Goal: Transaction & Acquisition: Purchase product/service

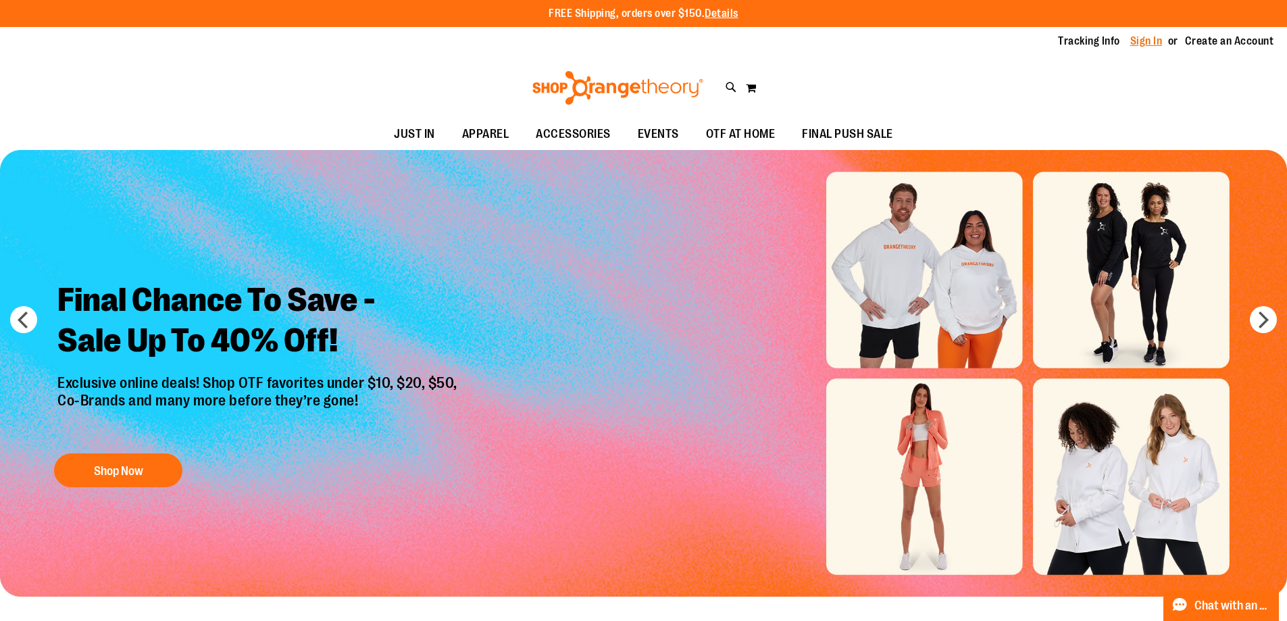
click at [1156, 45] on link "Sign In" at bounding box center [1147, 41] width 32 height 15
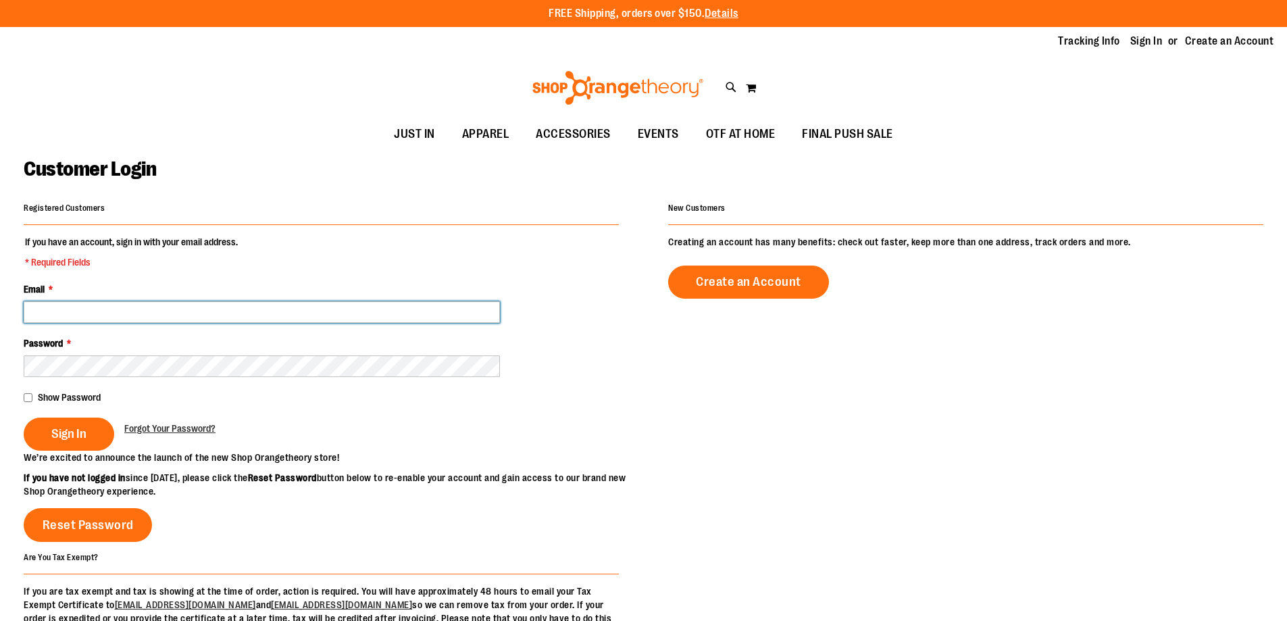
click at [216, 306] on input "Email *" at bounding box center [262, 312] width 476 height 22
type input "**********"
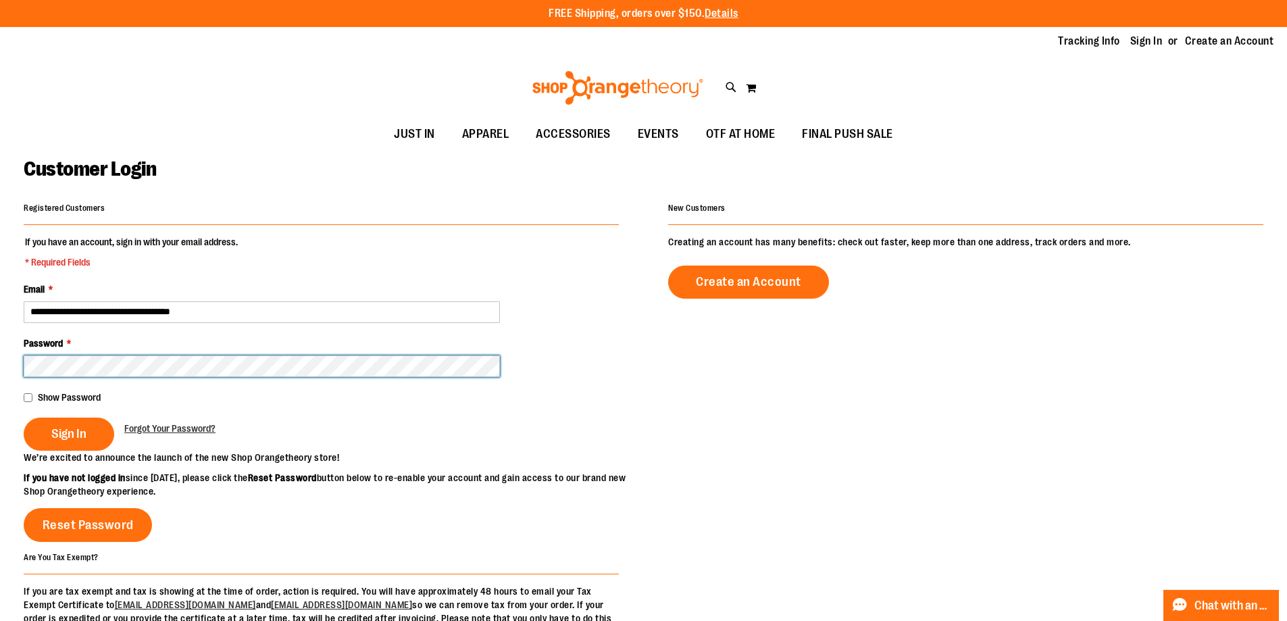
click at [24, 418] on button "Sign In" at bounding box center [69, 434] width 91 height 33
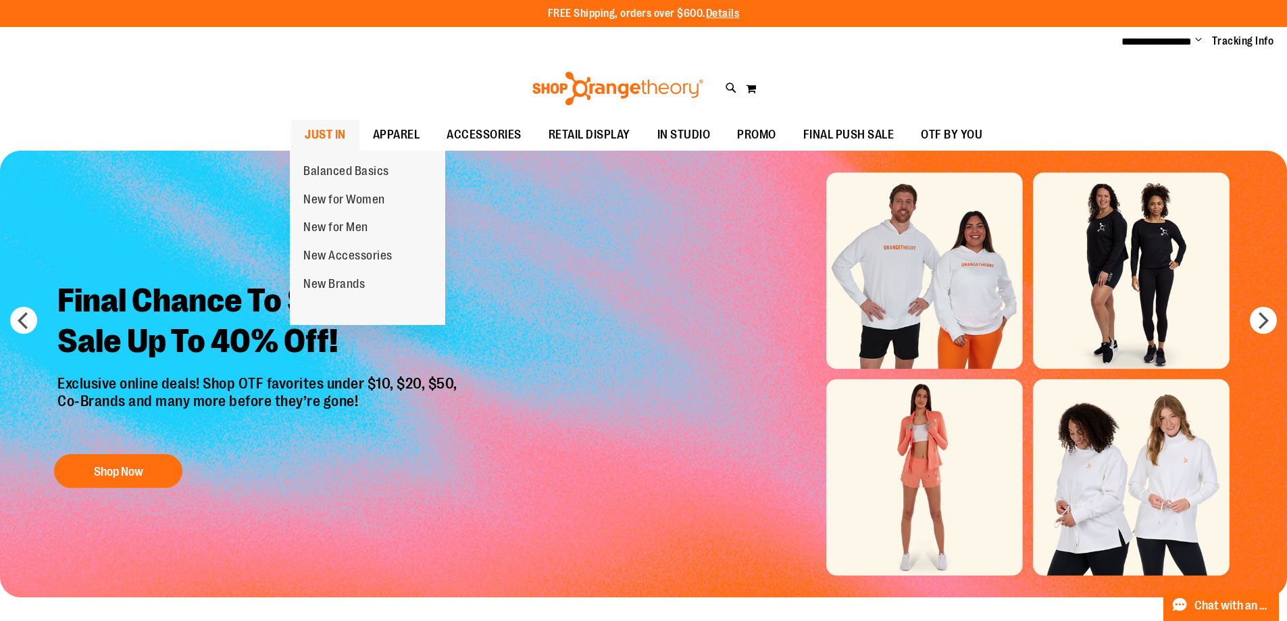
click at [305, 126] on span "JUST IN" at bounding box center [325, 135] width 41 height 30
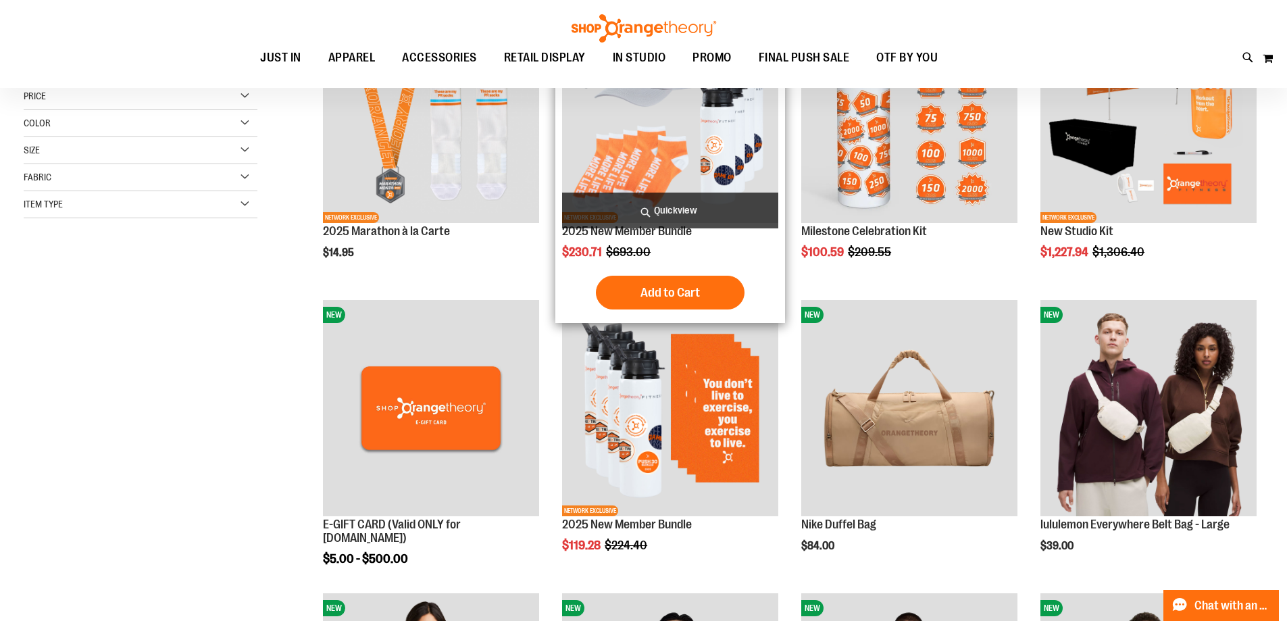
scroll to position [270, 0]
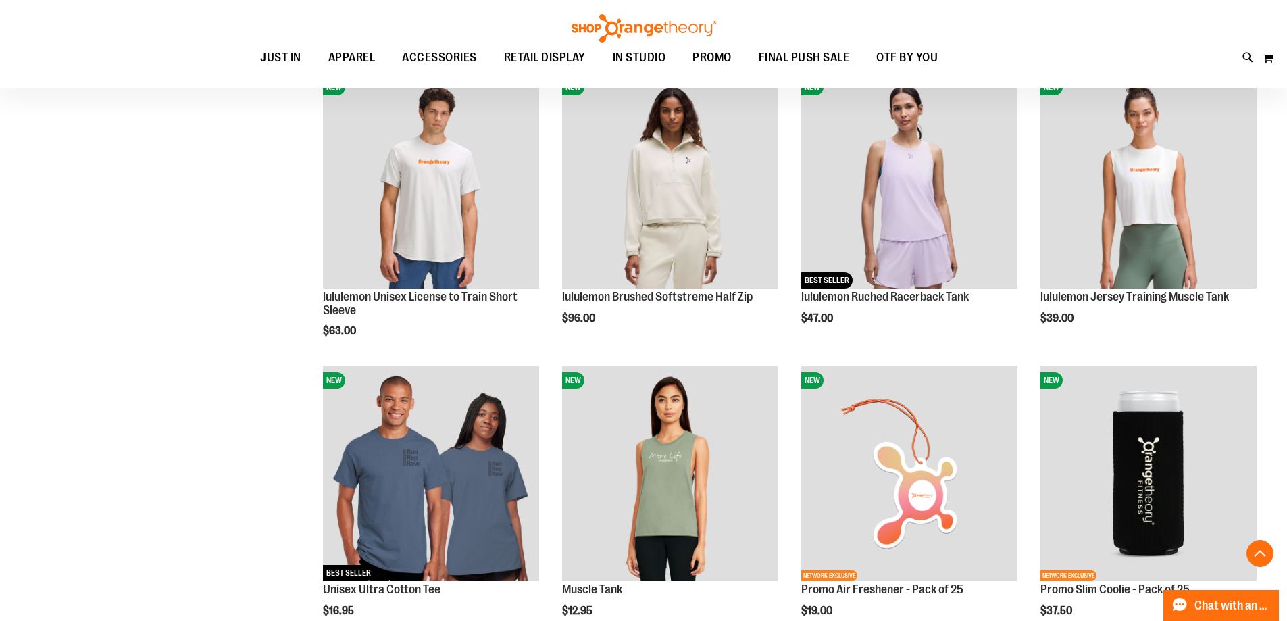
scroll to position [1418, 0]
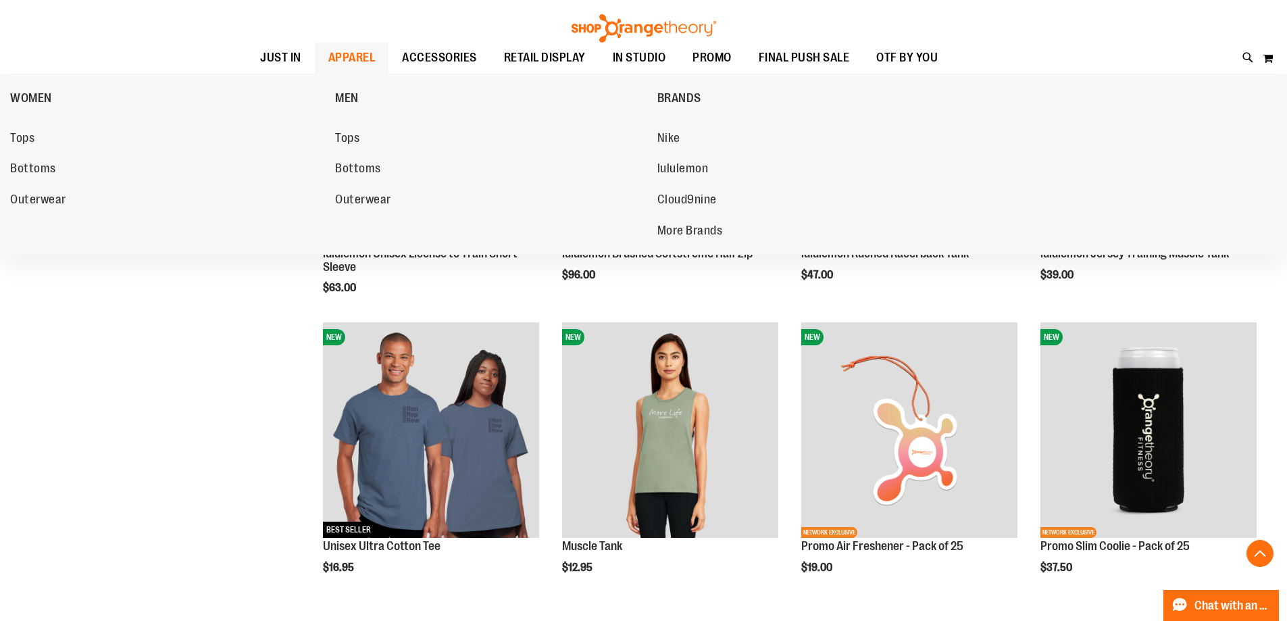
click at [345, 64] on span "APPAREL" at bounding box center [351, 58] width 47 height 30
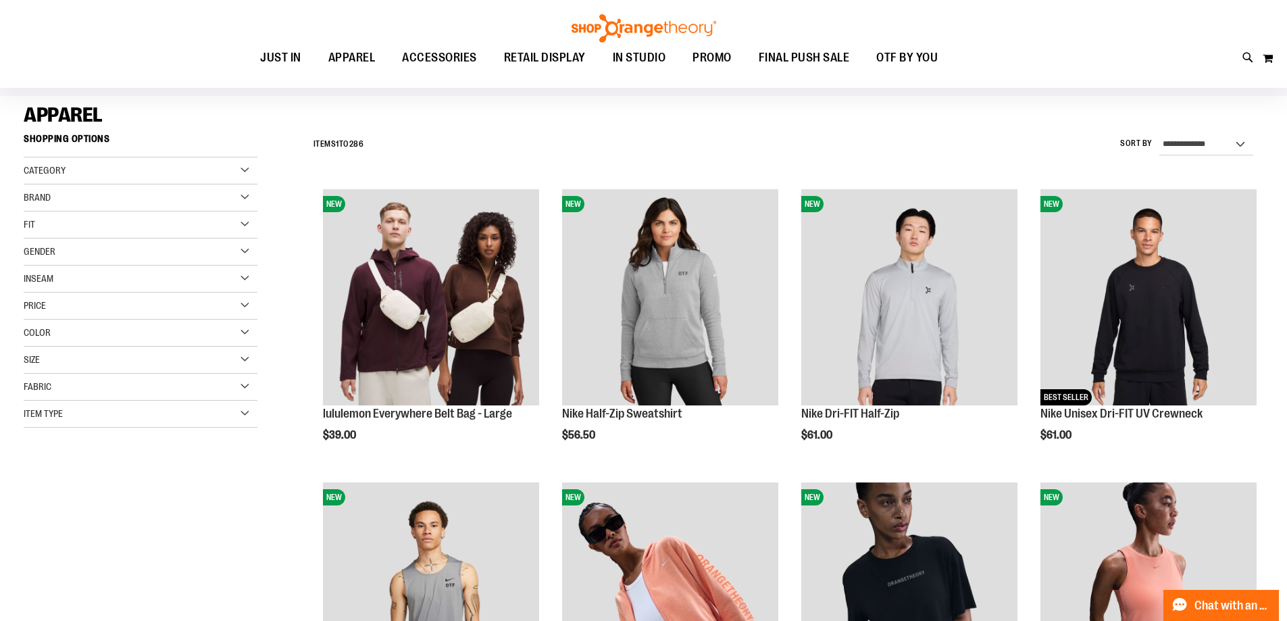
scroll to position [134, 0]
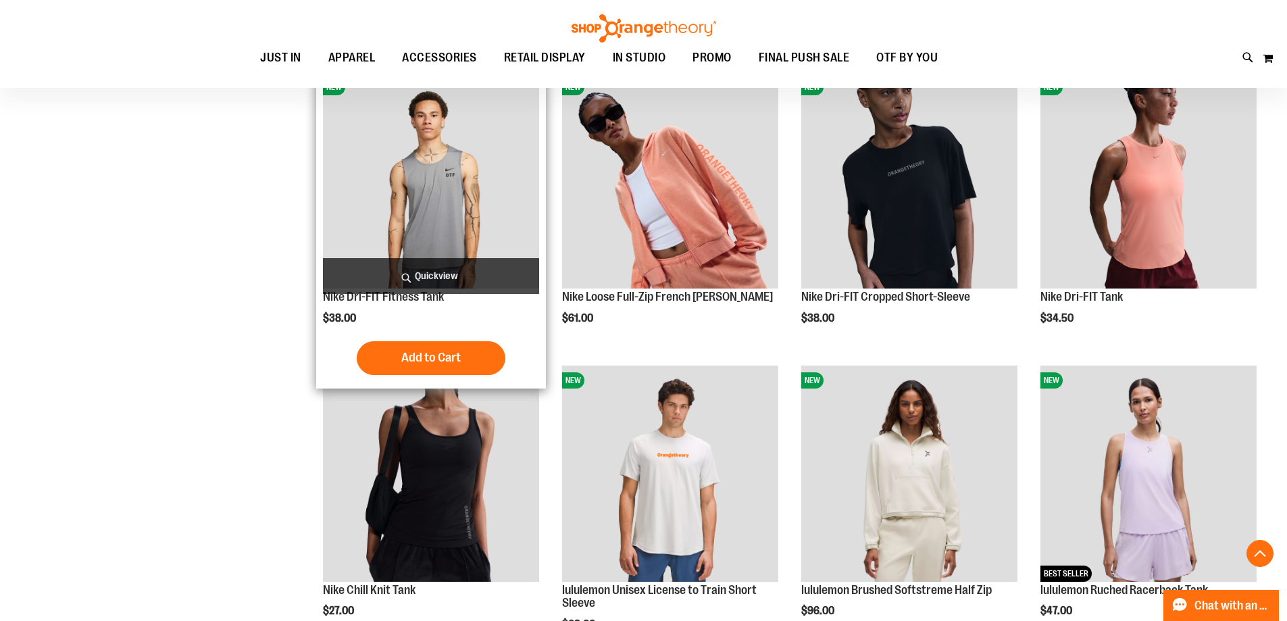
scroll to position [472, 0]
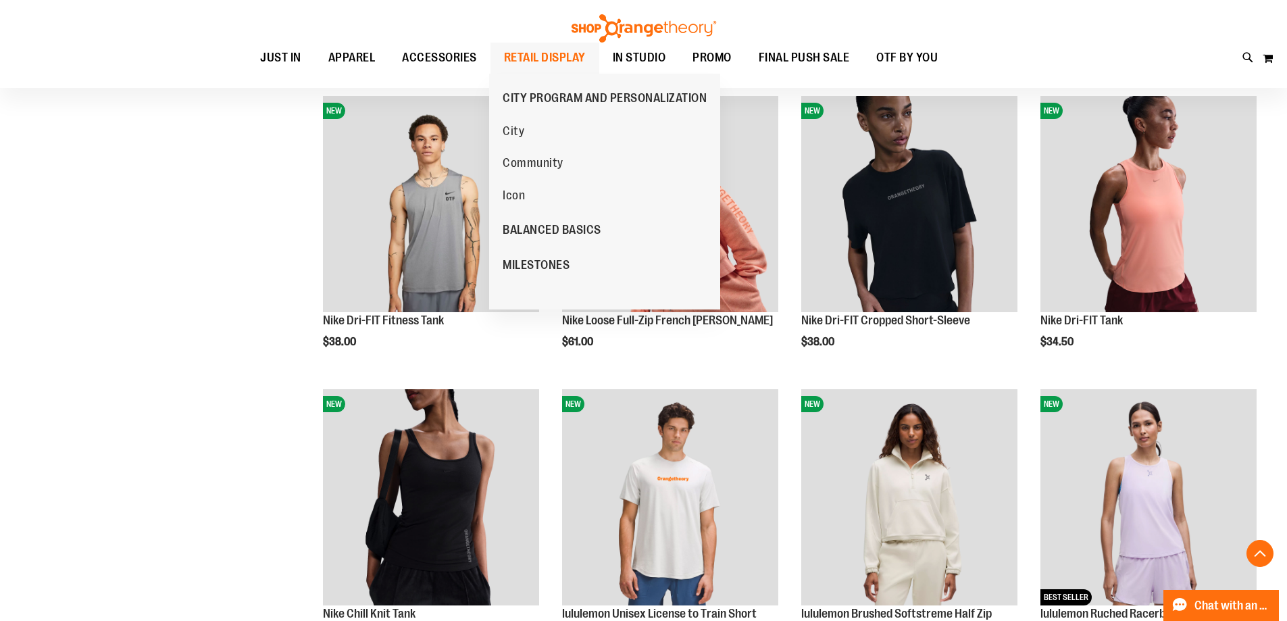
click at [508, 53] on span "RETAIL DISPLAY" at bounding box center [545, 58] width 82 height 30
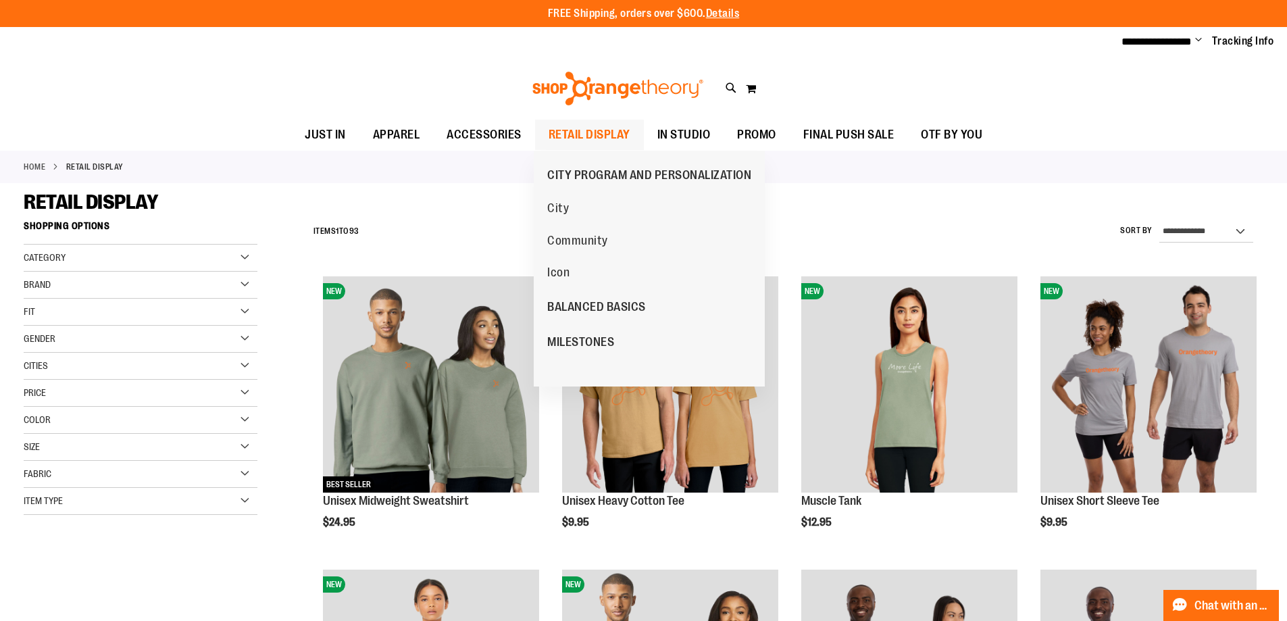
click at [561, 130] on span "RETAIL DISPLAY" at bounding box center [590, 135] width 82 height 30
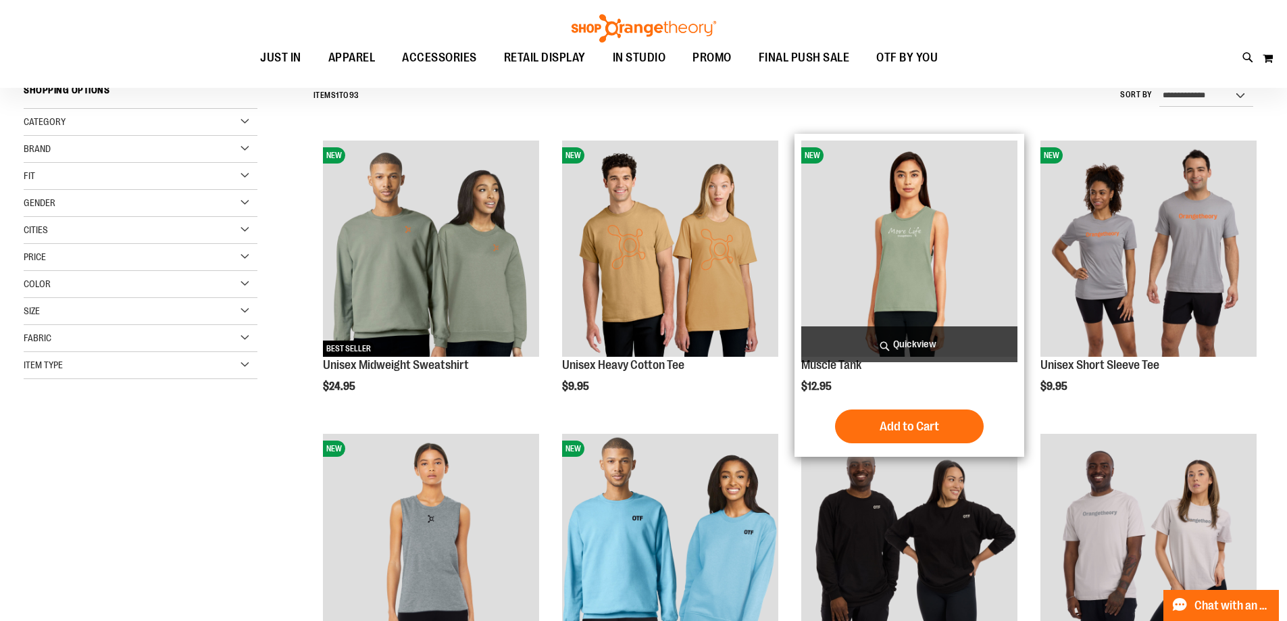
scroll to position [202, 0]
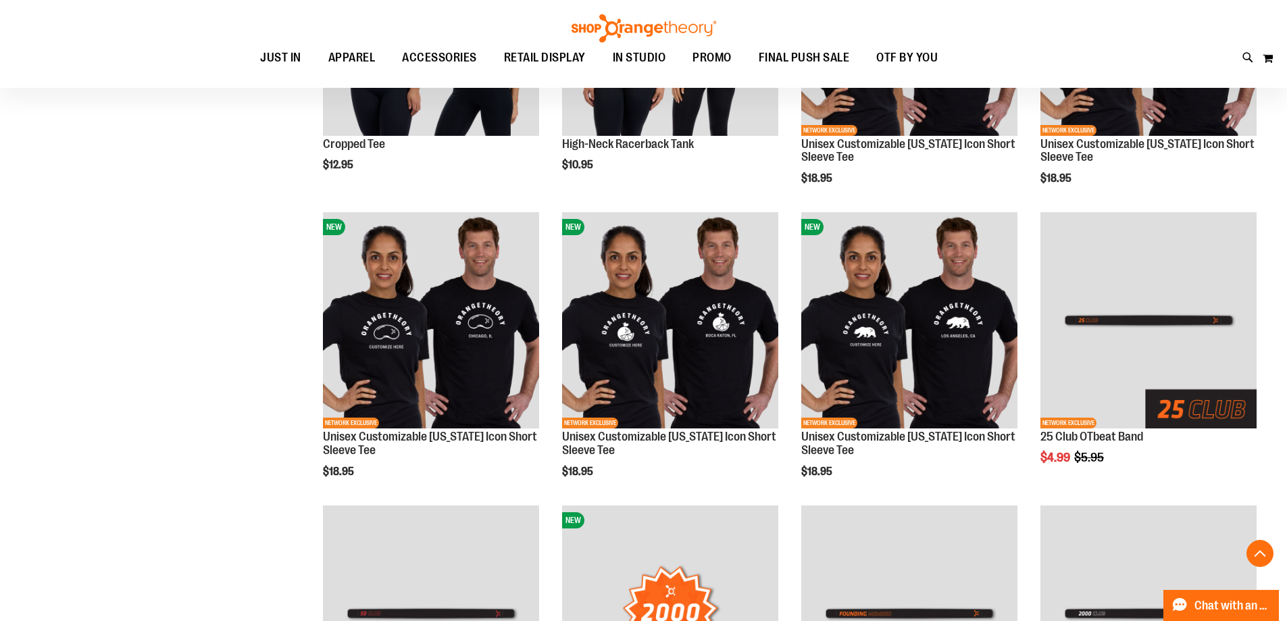
scroll to position [945, 0]
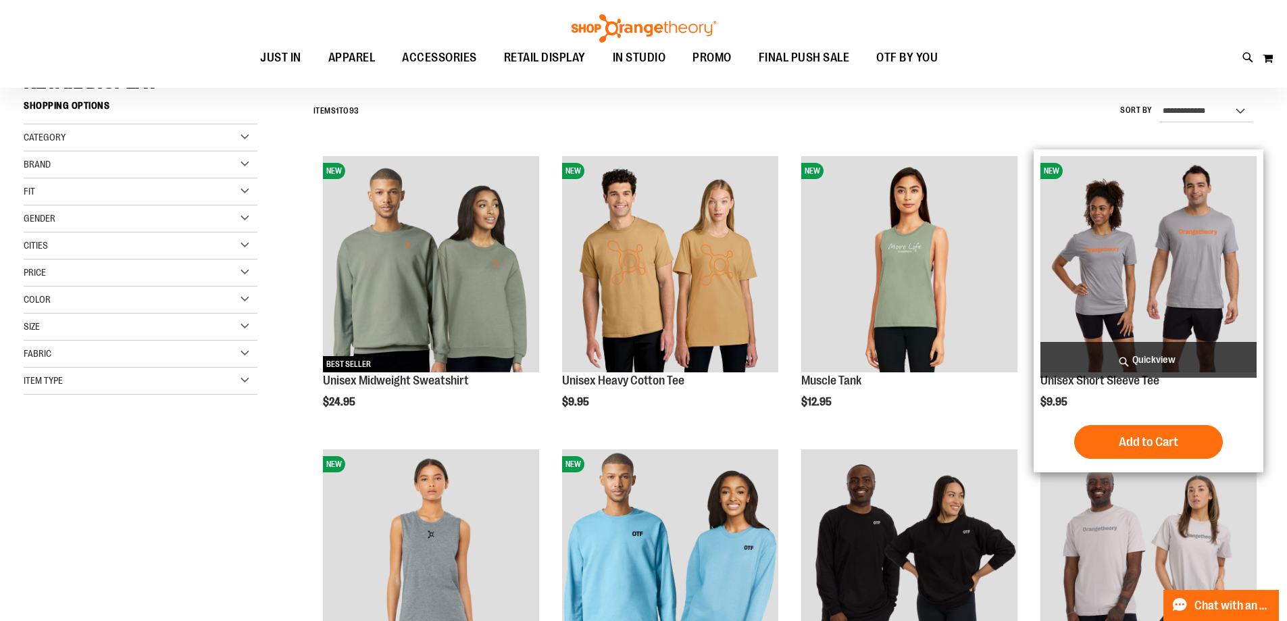
scroll to position [134, 0]
